Goal: Information Seeking & Learning: Find specific fact

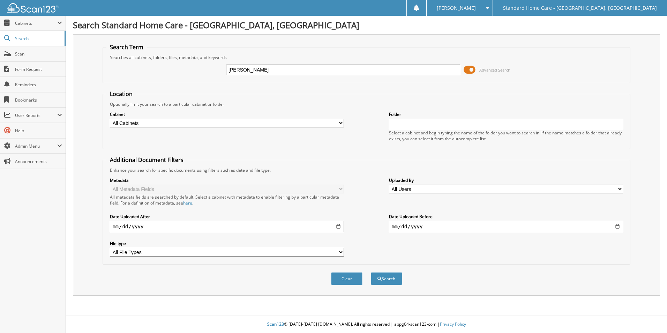
type input "esparza"
click at [371, 272] on button "Search" at bounding box center [386, 278] width 31 height 13
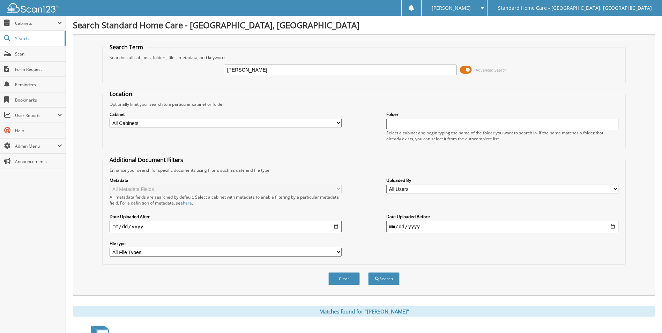
scroll to position [57, 0]
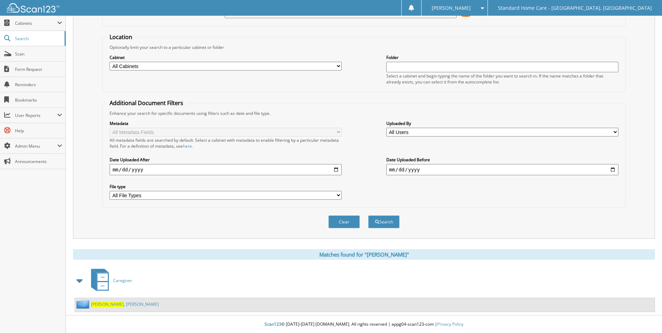
click at [119, 305] on link "[PERSON_NAME]" at bounding box center [125, 304] width 68 height 6
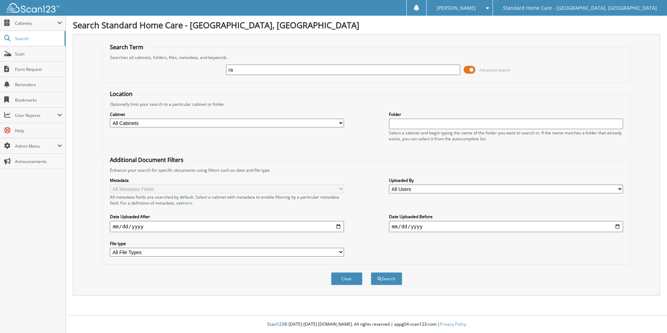
type input "r"
type input "paye"
click at [371, 272] on button "Search" at bounding box center [386, 278] width 31 height 13
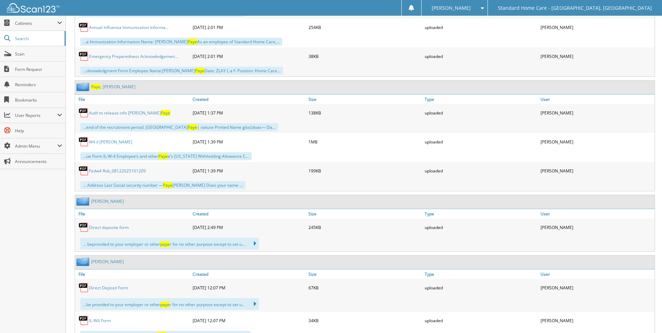
scroll to position [663, 0]
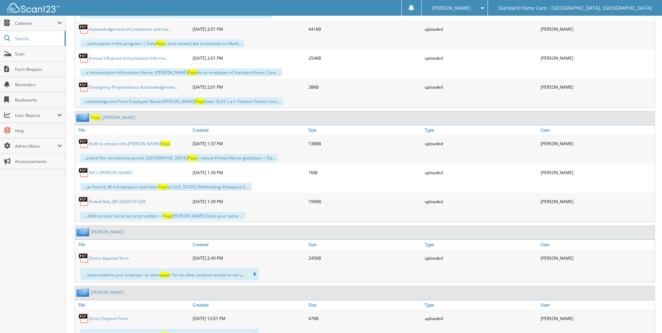
click at [104, 117] on link "Paye , Robert" at bounding box center [113, 117] width 44 height 6
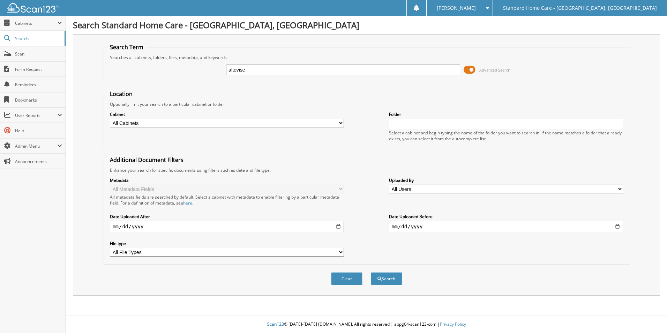
type input "altovise"
click at [371, 272] on button "Search" at bounding box center [386, 278] width 31 height 13
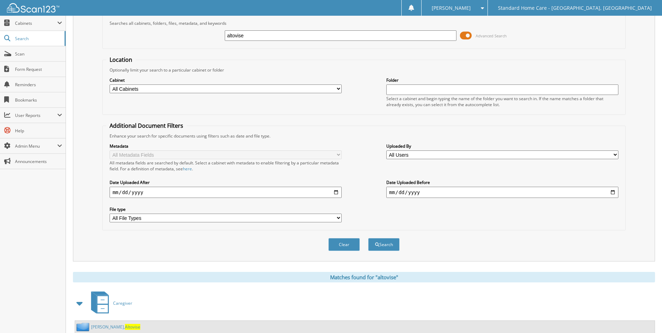
scroll to position [57, 0]
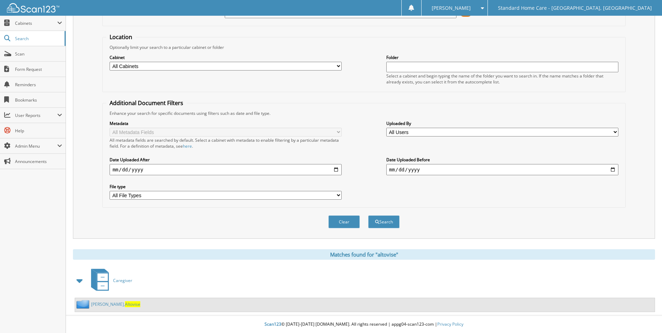
click at [99, 303] on link "[PERSON_NAME]" at bounding box center [115, 304] width 49 height 6
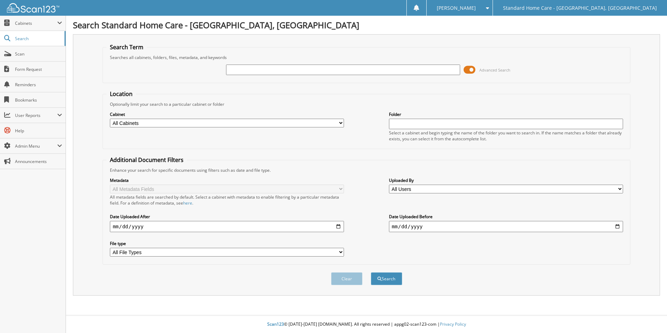
click at [261, 73] on input "text" at bounding box center [343, 70] width 234 height 10
type input "paye"
click at [371, 272] on button "Search" at bounding box center [386, 278] width 31 height 13
type input "[PERSON_NAME]"
click at [371, 272] on button "Search" at bounding box center [386, 278] width 31 height 13
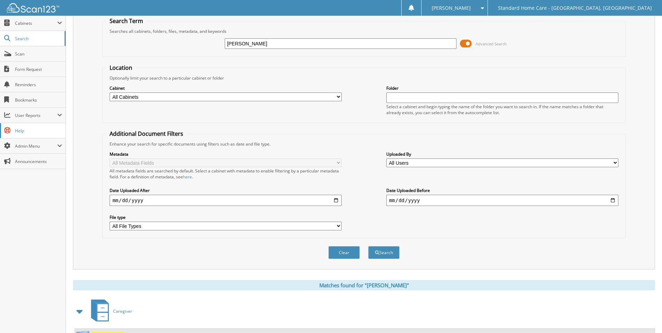
scroll to position [57, 0]
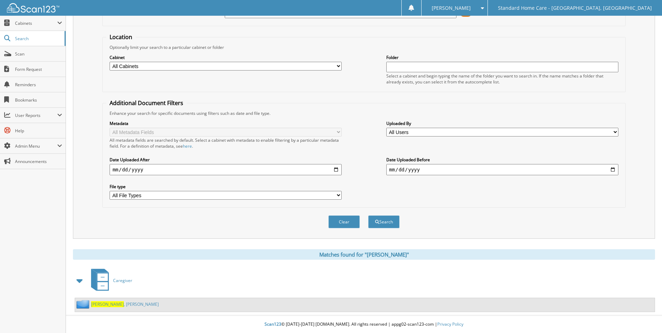
click at [113, 303] on link "Esparza , Connie" at bounding box center [125, 304] width 68 height 6
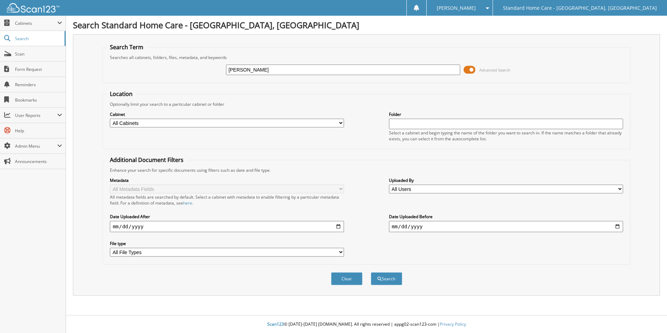
type input "[PERSON_NAME]"
click at [371, 272] on button "Search" at bounding box center [386, 278] width 31 height 13
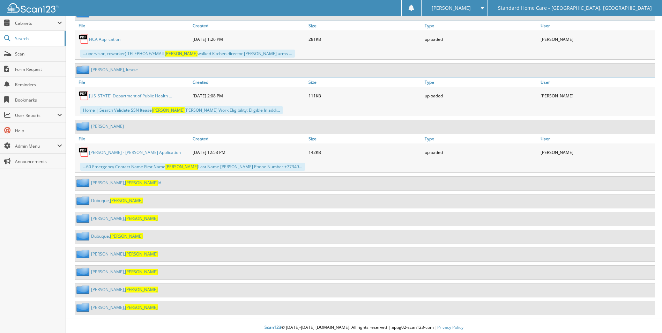
scroll to position [933, 0]
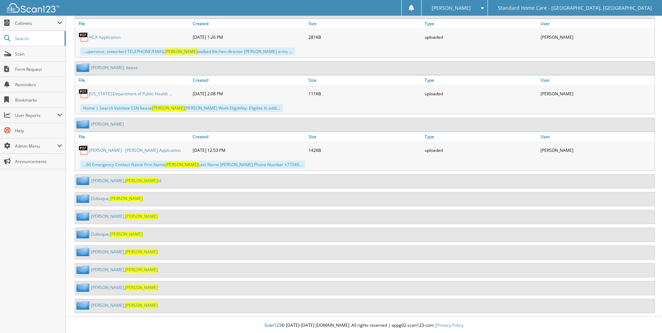
click at [115, 233] on span "Regina" at bounding box center [126, 234] width 33 height 6
